Goal: Task Accomplishment & Management: Manage account settings

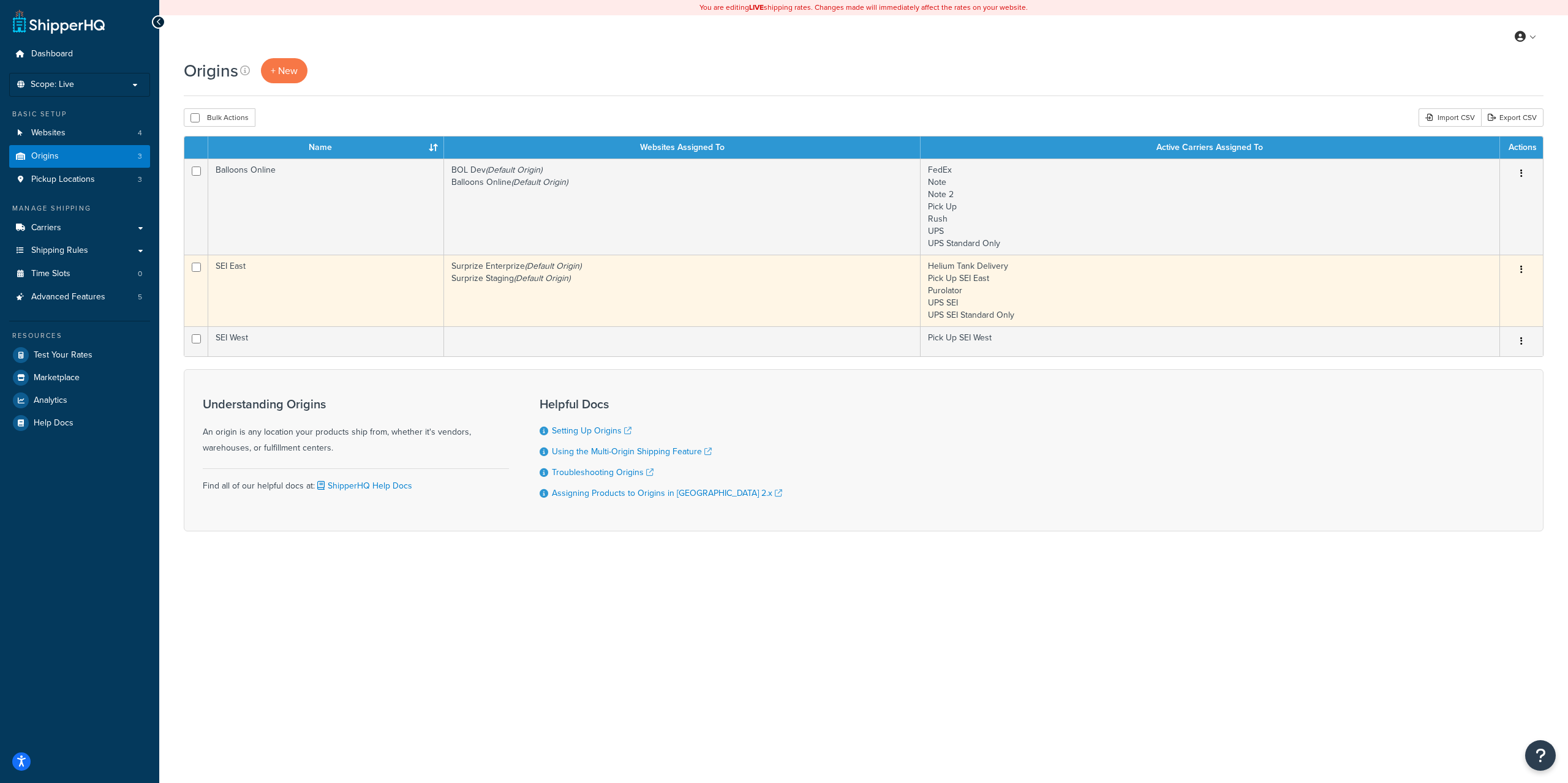
click at [1270, 264] on td "Helium Tank Delivery Pick Up SEI East Purolator UPS SEI UPS SEI Standard Only" at bounding box center [1209, 291] width 579 height 72
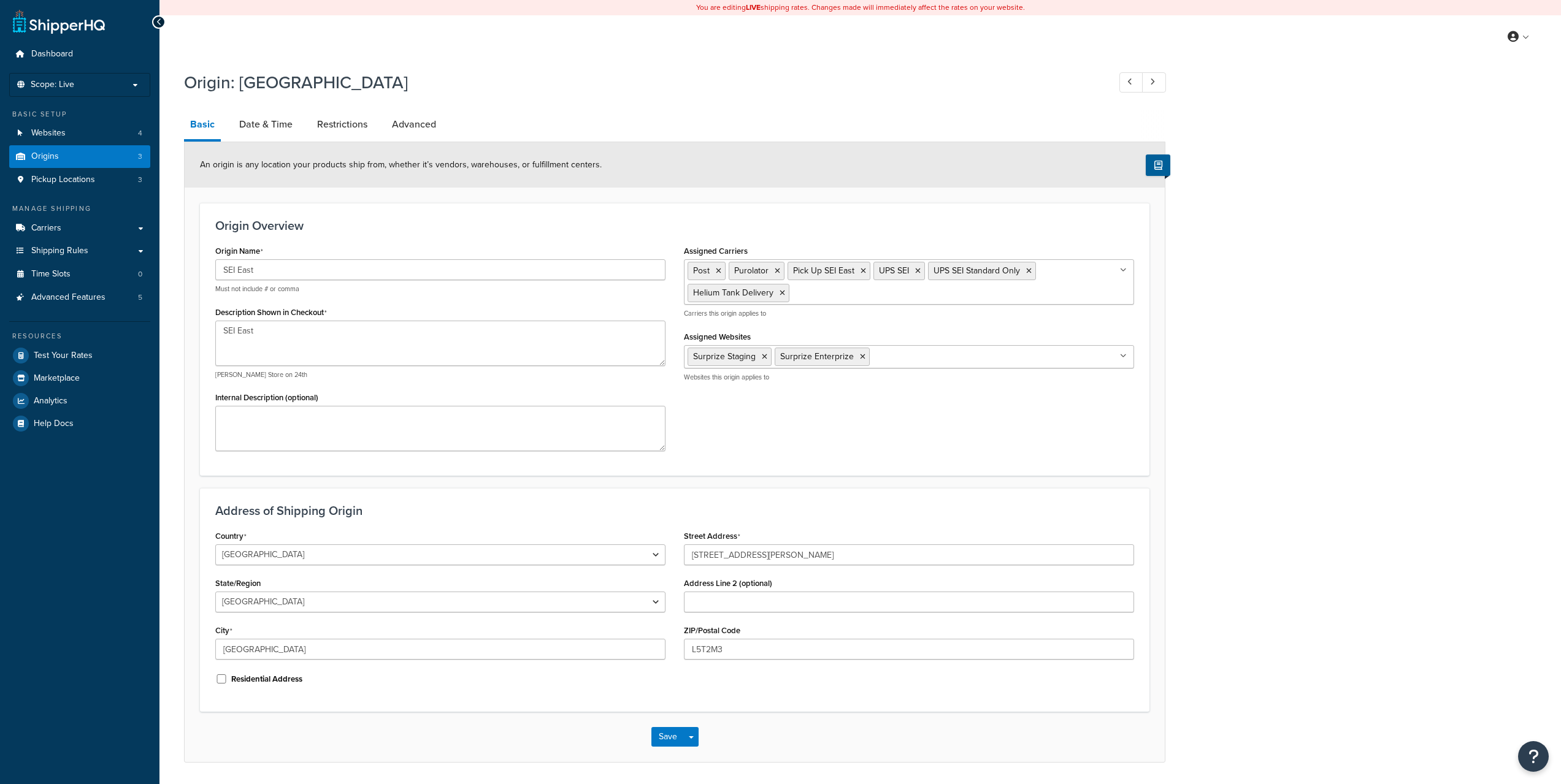
select select "1039"
select select "69"
click at [260, 116] on link "Date & Time" at bounding box center [265, 124] width 65 height 29
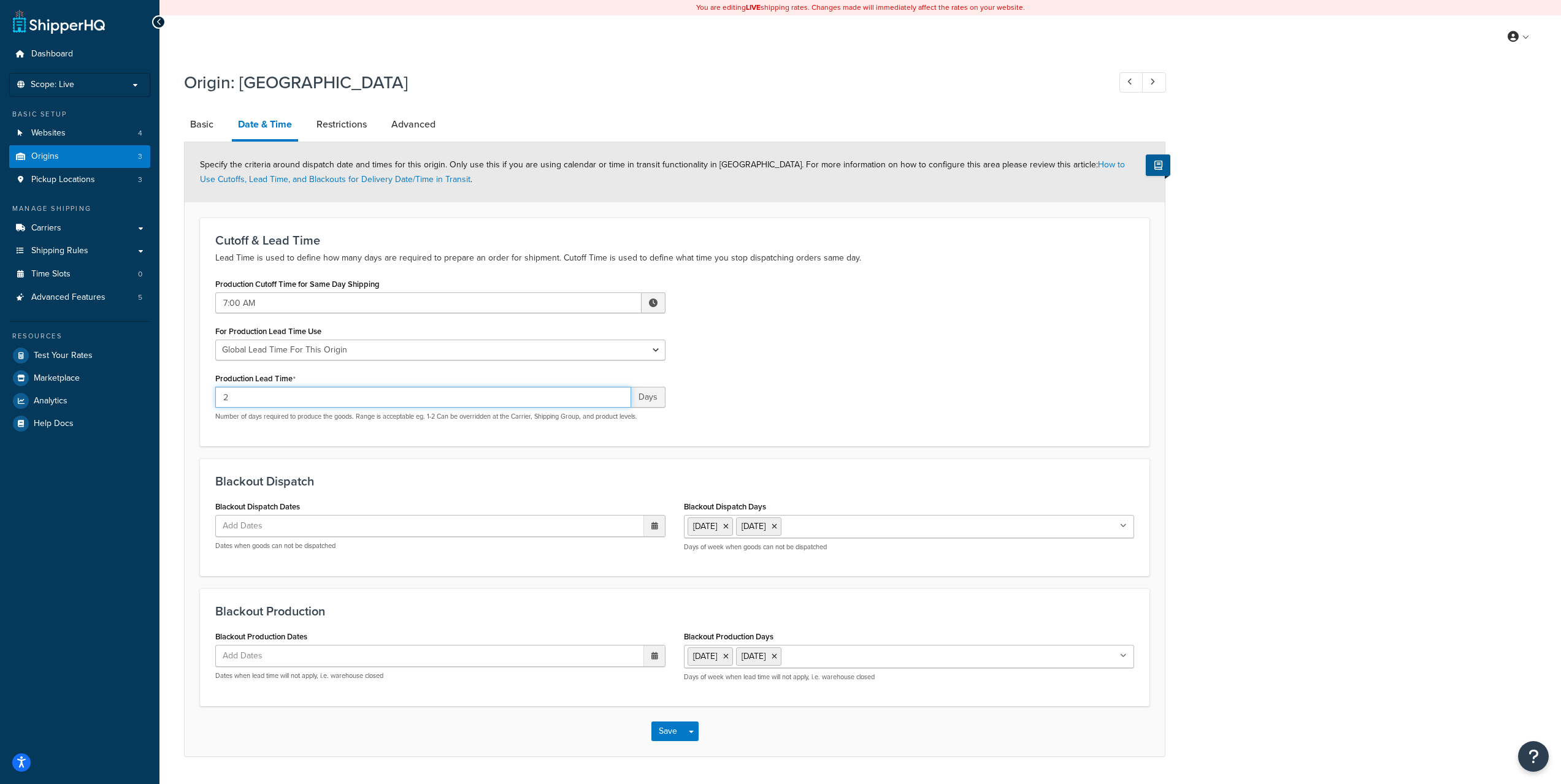
drag, startPoint x: 282, startPoint y: 399, endPoint x: 193, endPoint y: 392, distance: 89.3
click at [195, 392] on form "Specify the criteria around dispatch date and times for this origin. Only use t…" at bounding box center [675, 449] width 980 height 615
type input "-"
click at [650, 297] on span at bounding box center [653, 303] width 24 height 21
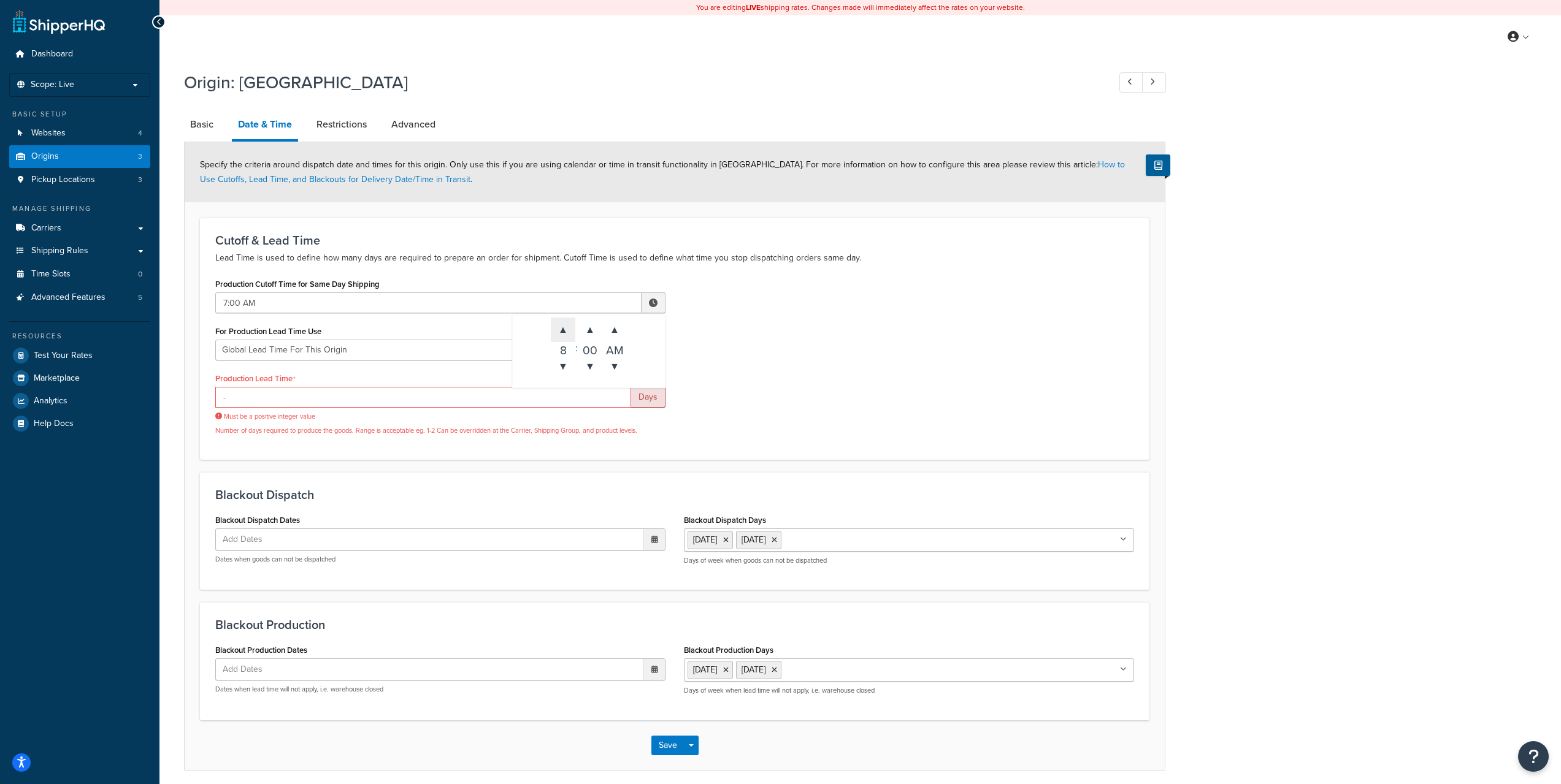
click at [558, 336] on span "▲" at bounding box center [563, 330] width 25 height 25
click at [561, 332] on span "▲" at bounding box center [563, 330] width 25 height 25
click at [566, 330] on span "▲" at bounding box center [563, 330] width 25 height 25
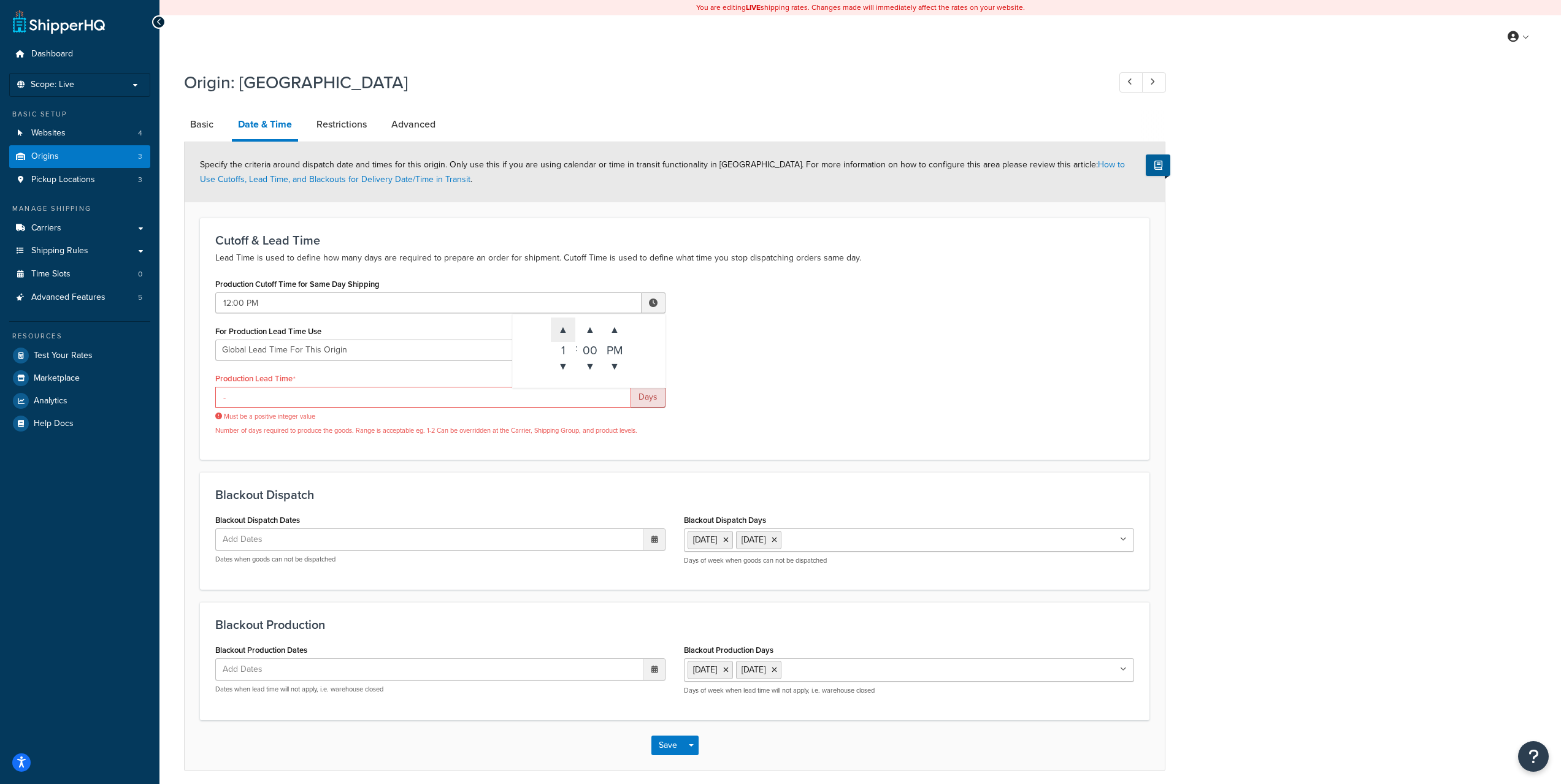
click at [566, 330] on span "▲" at bounding box center [563, 330] width 25 height 25
type input "2:00 PM"
click at [827, 365] on div "Production Cutoff Time for Same Day Shipping 2:00 PM ▲ 2 ▼ : ▲ 00 ▼ ▲ PM ▼ For …" at bounding box center [675, 359] width 938 height 169
click at [328, 396] on input "-" at bounding box center [424, 397] width 416 height 21
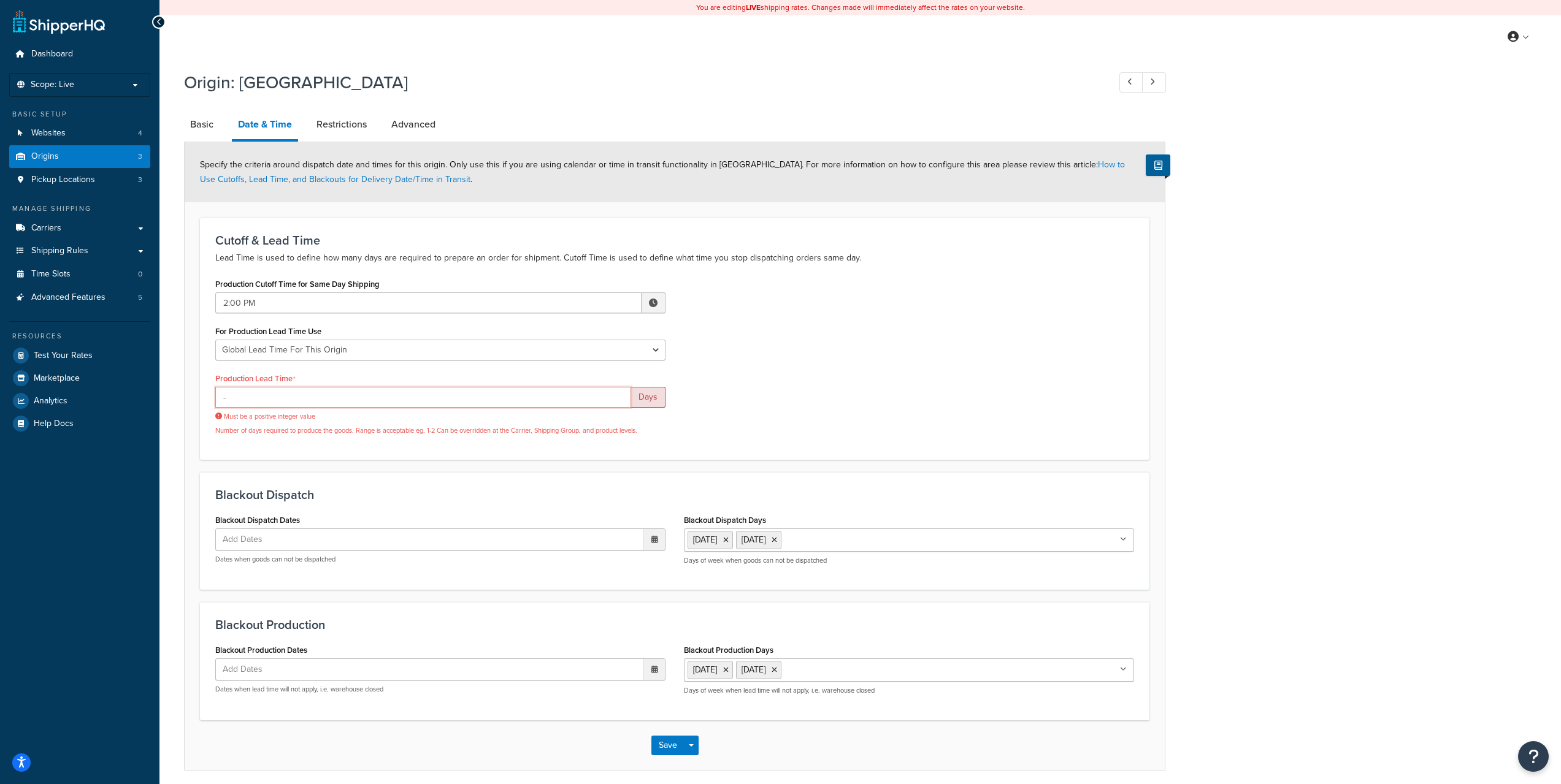
drag, startPoint x: 297, startPoint y: 397, endPoint x: 154, endPoint y: 379, distance: 144.1
click at [154, 380] on div "Dashboard Scope: Live Basic Setup Websites 4 Origins 3 Pickup Locations 3 Manag…" at bounding box center [780, 416] width 1561 height 832
click at [933, 370] on div "Production Cutoff Time for Same Day Shipping 2:00 PM ▲ 2 ▼ : ▲ 00 ▼ ▲ PM ▼ For …" at bounding box center [675, 359] width 938 height 169
click at [379, 398] on input "Production Lead Time" at bounding box center [424, 397] width 416 height 21
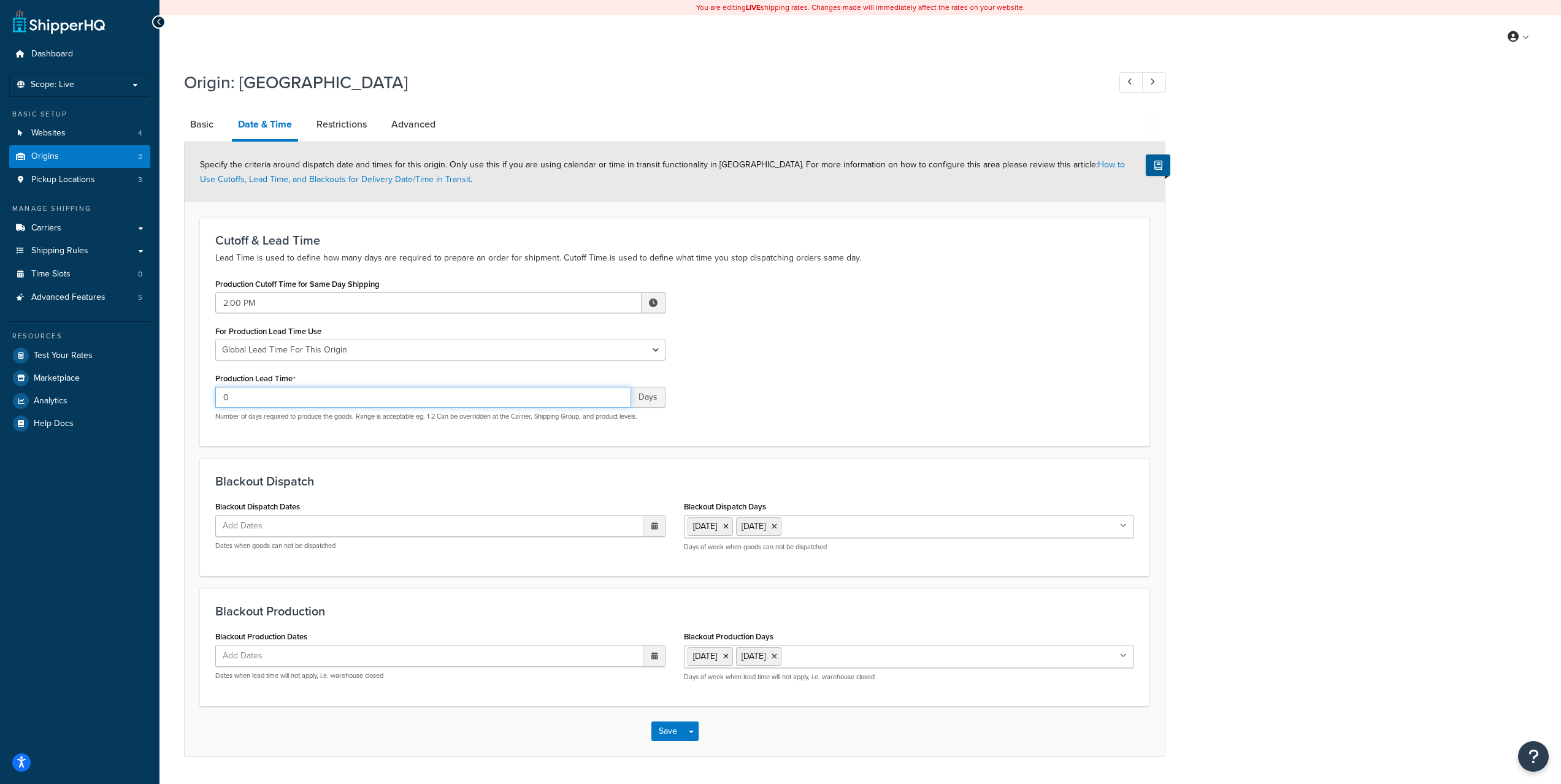
type input "0"
drag, startPoint x: 930, startPoint y: 353, endPoint x: 903, endPoint y: 358, distance: 27.5
click at [930, 353] on div "Production Cutoff Time for Same Day Shipping 2:00 PM ▲ 2 ▼ : ▲ 00 ▼ ▲ PM ▼ For …" at bounding box center [675, 353] width 938 height 155
click at [659, 721] on div "Save Save Dropdown Save and Edit Save and Duplicate Save and Create New" at bounding box center [675, 731] width 980 height 50
click at [661, 726] on button "Save" at bounding box center [668, 731] width 33 height 20
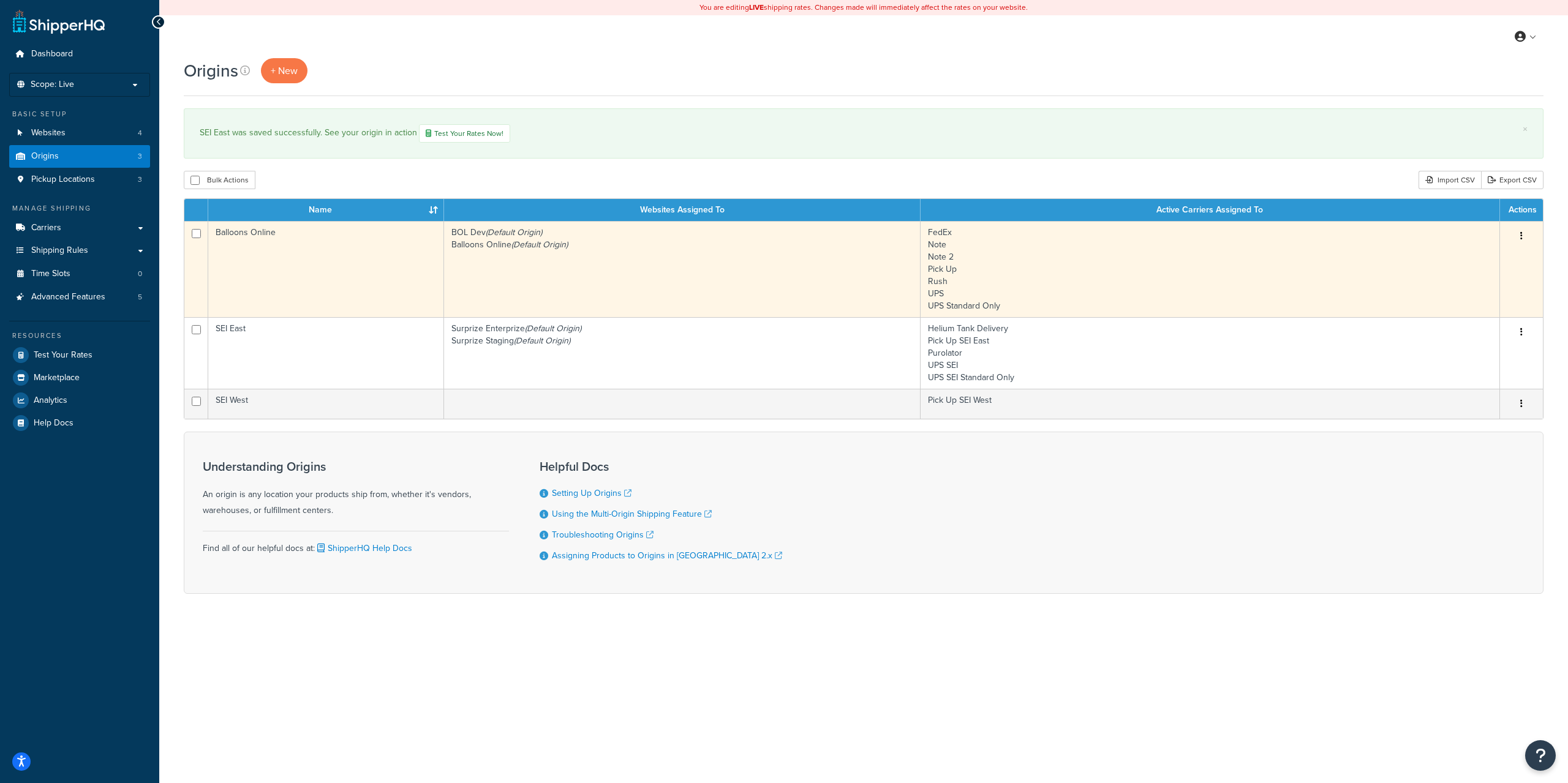
click at [1416, 262] on td "FedEx Note Note 2 Pick Up Rush UPS UPS Standard Only" at bounding box center [1209, 269] width 579 height 96
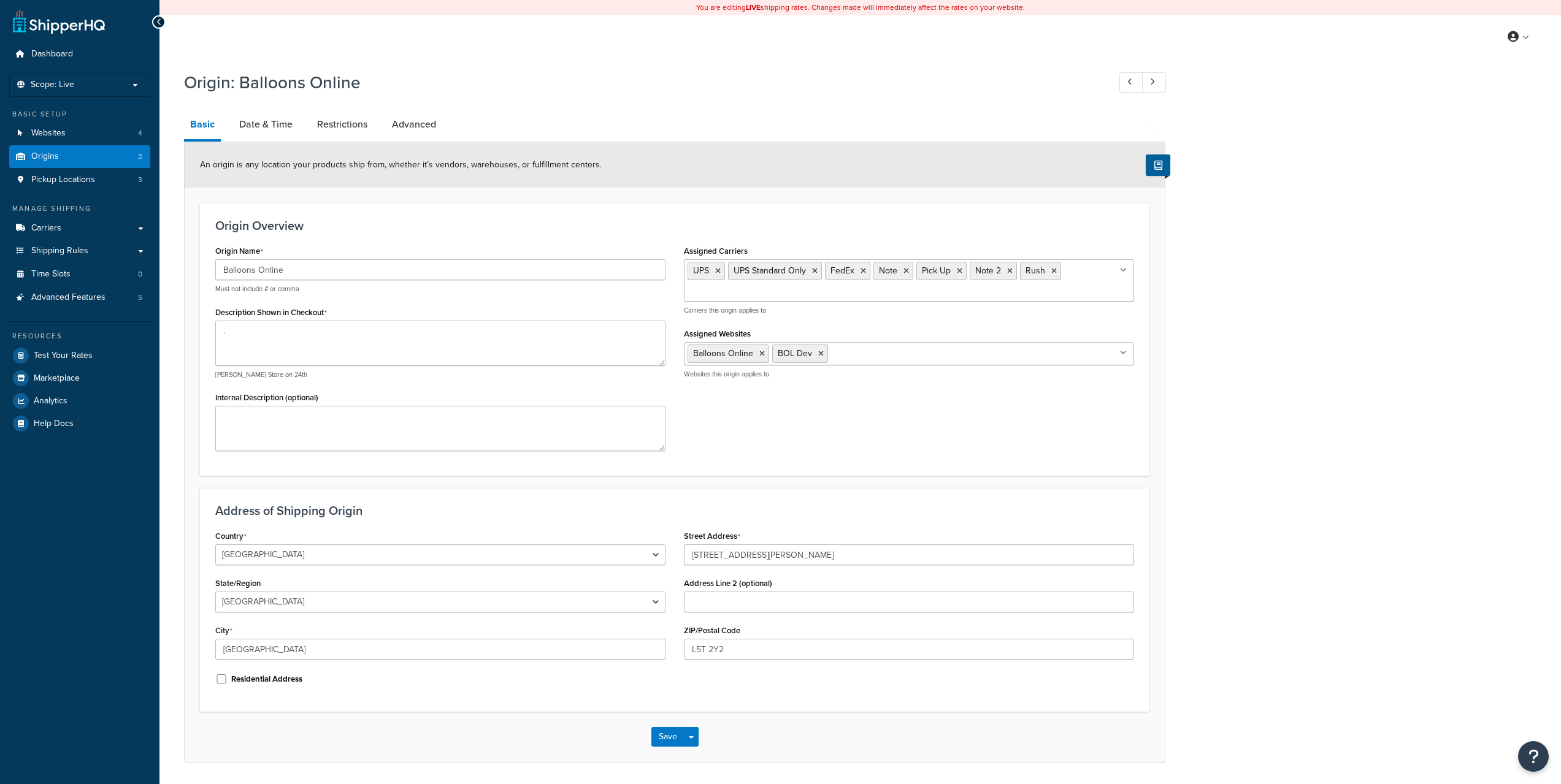
select select "1039"
select select "69"
click at [280, 126] on link "Date & Time" at bounding box center [265, 124] width 65 height 29
